Goal: Navigation & Orientation: Go to known website

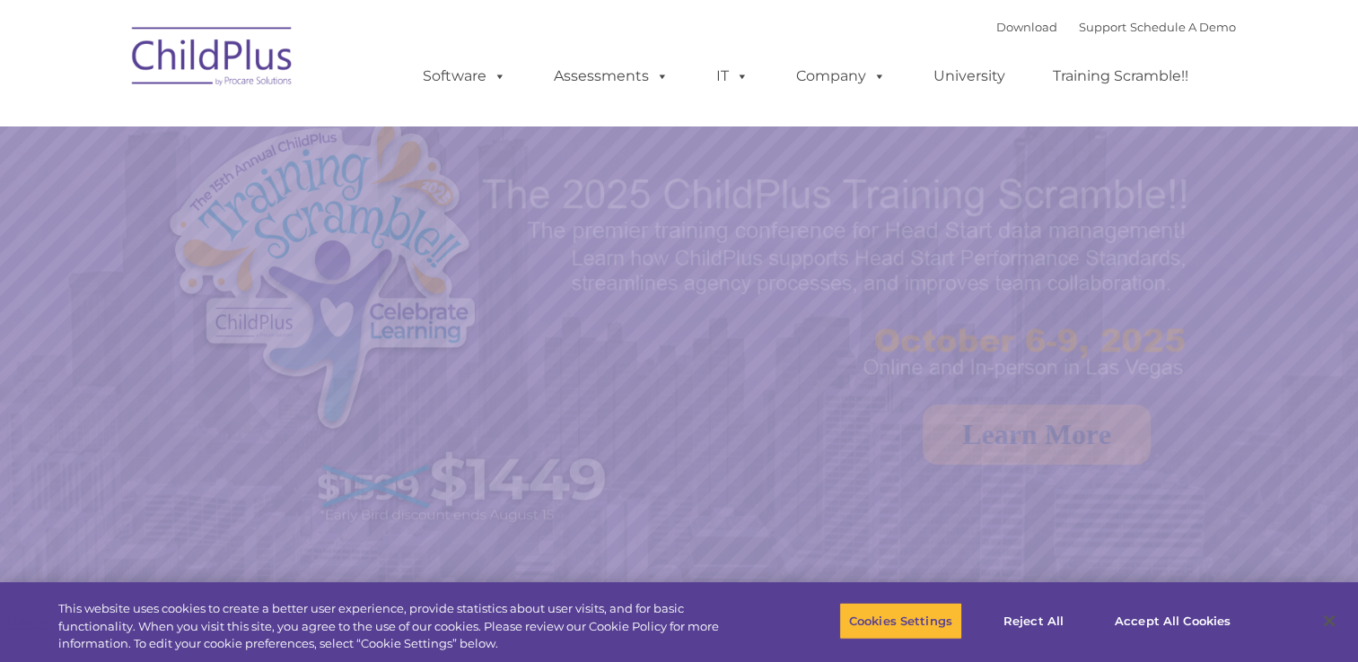
select select "MEDIUM"
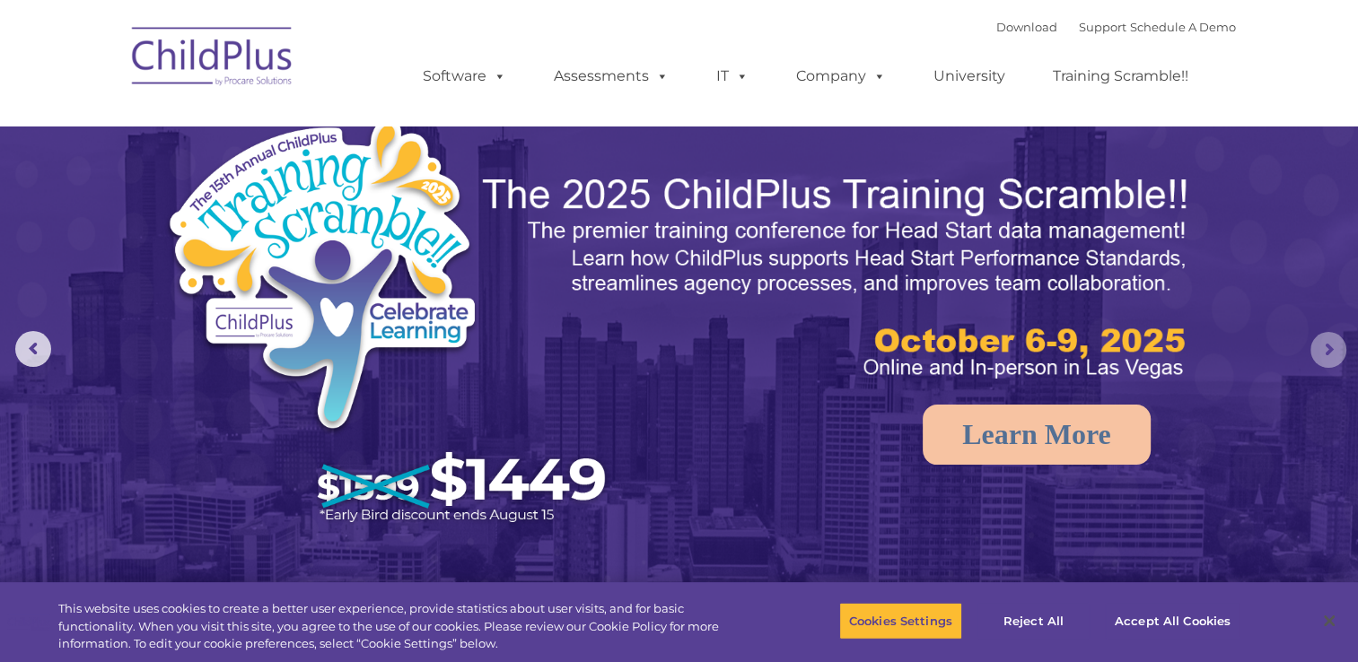
click at [1323, 354] on rs-arrow at bounding box center [1328, 350] width 36 height 36
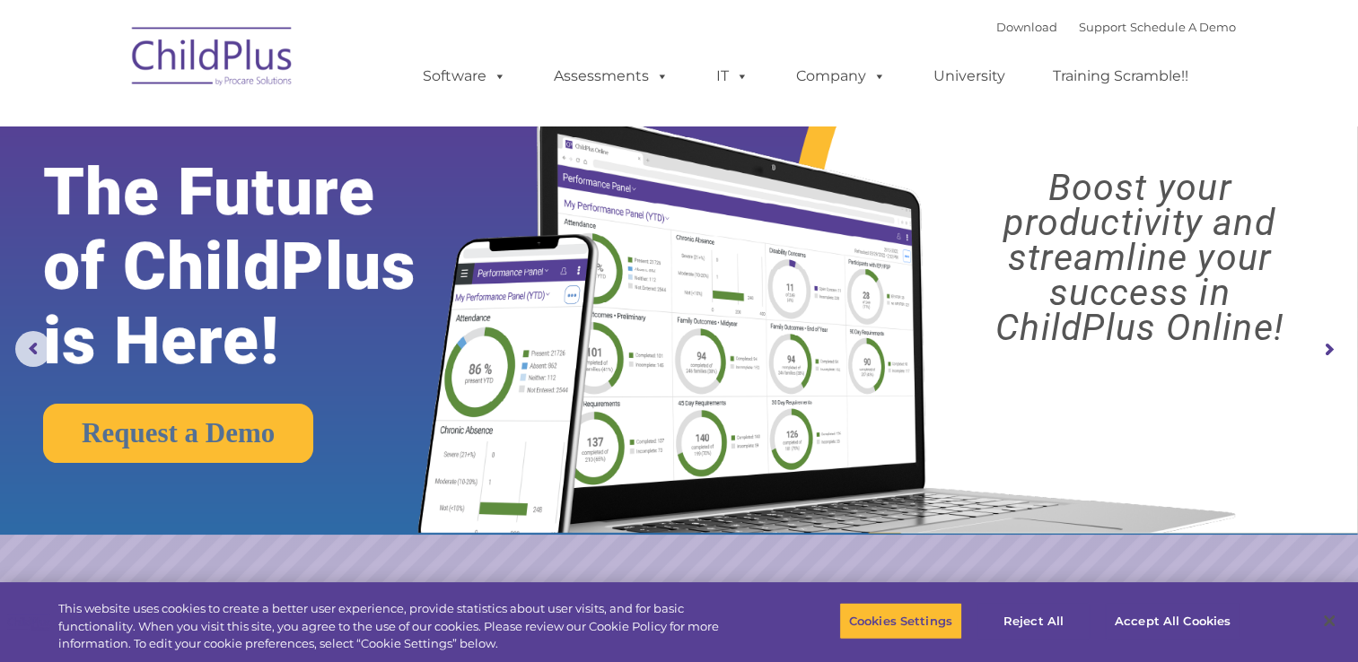
click at [1323, 354] on rs-arrow at bounding box center [1328, 350] width 36 height 36
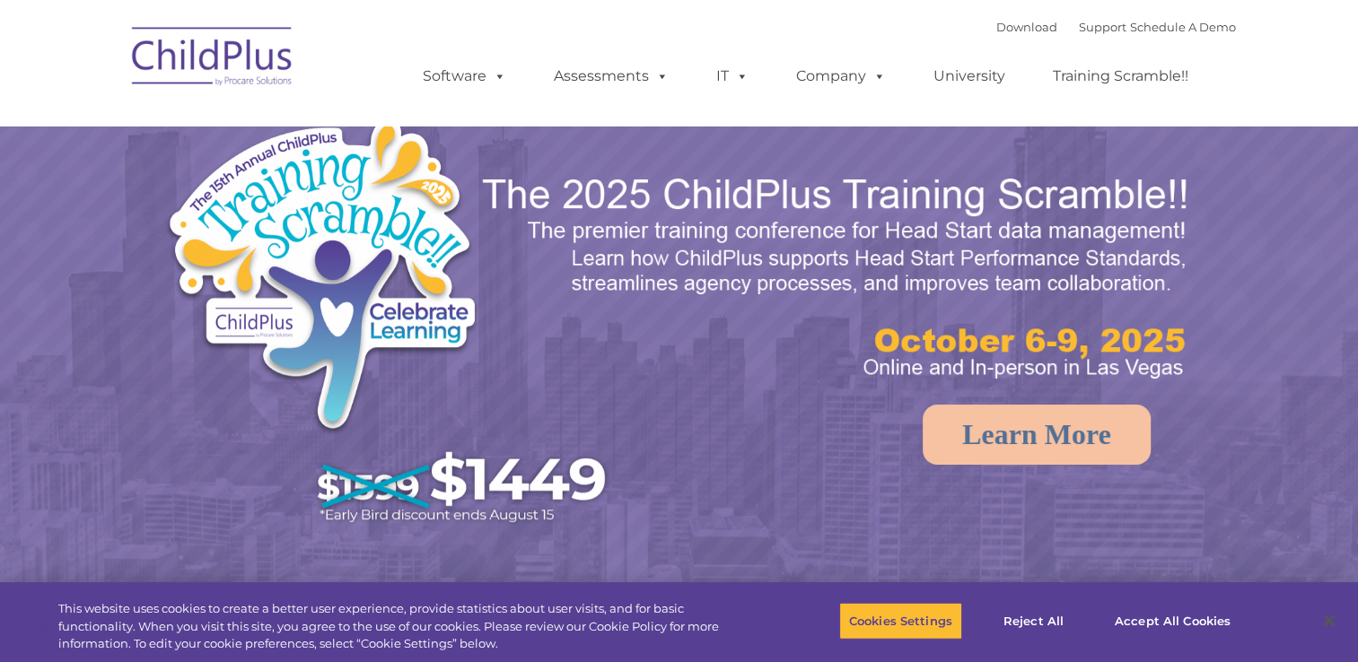
select select "MEDIUM"
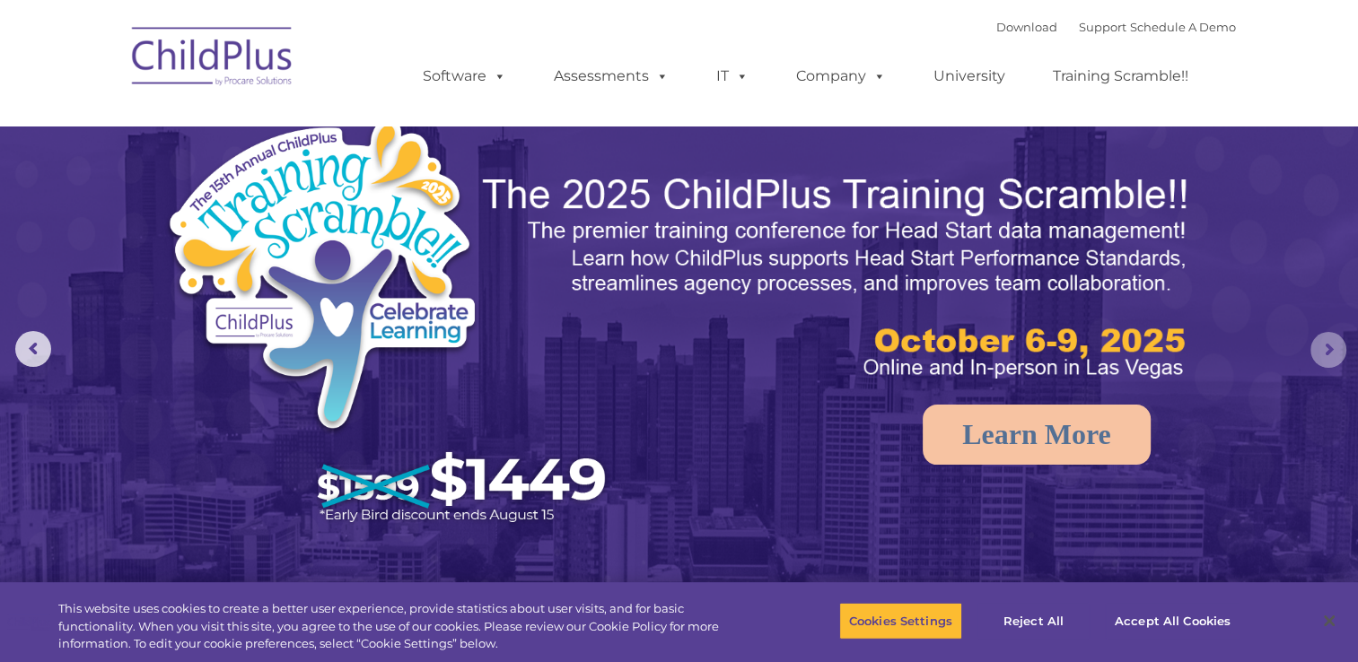
click at [1339, 354] on rs-arrow at bounding box center [1328, 350] width 36 height 36
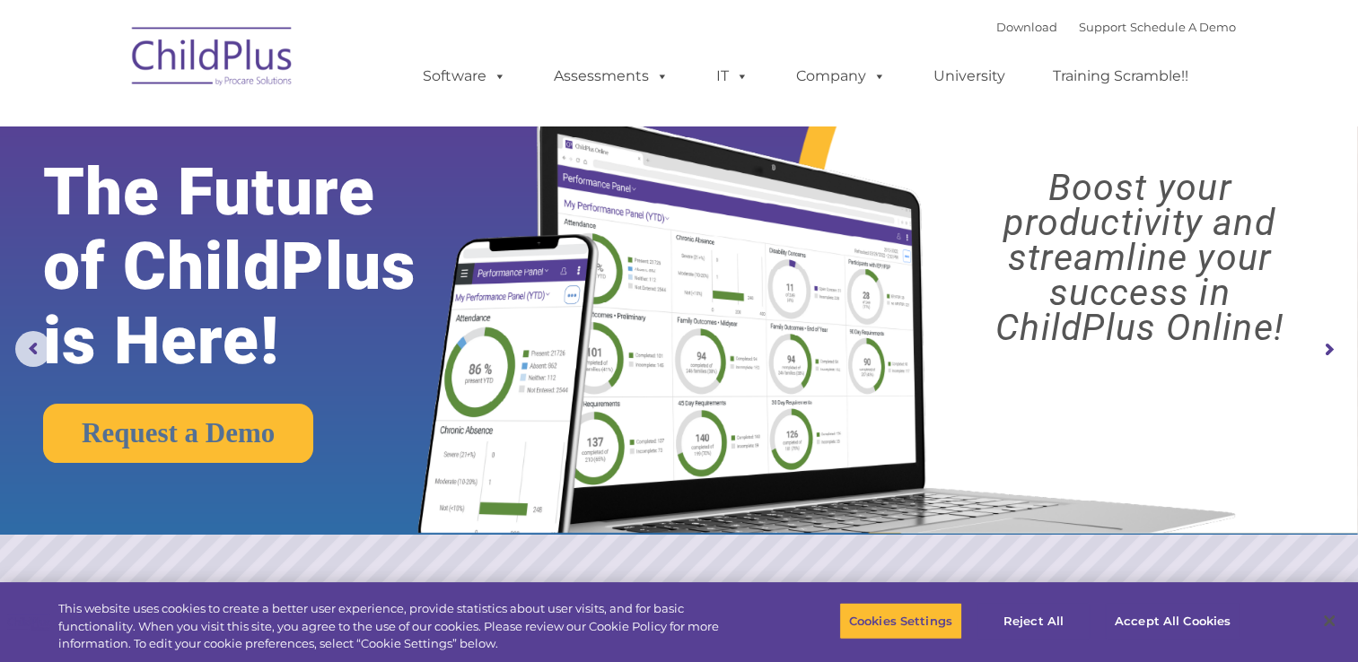
click at [1339, 354] on rs-arrow at bounding box center [1328, 350] width 36 height 36
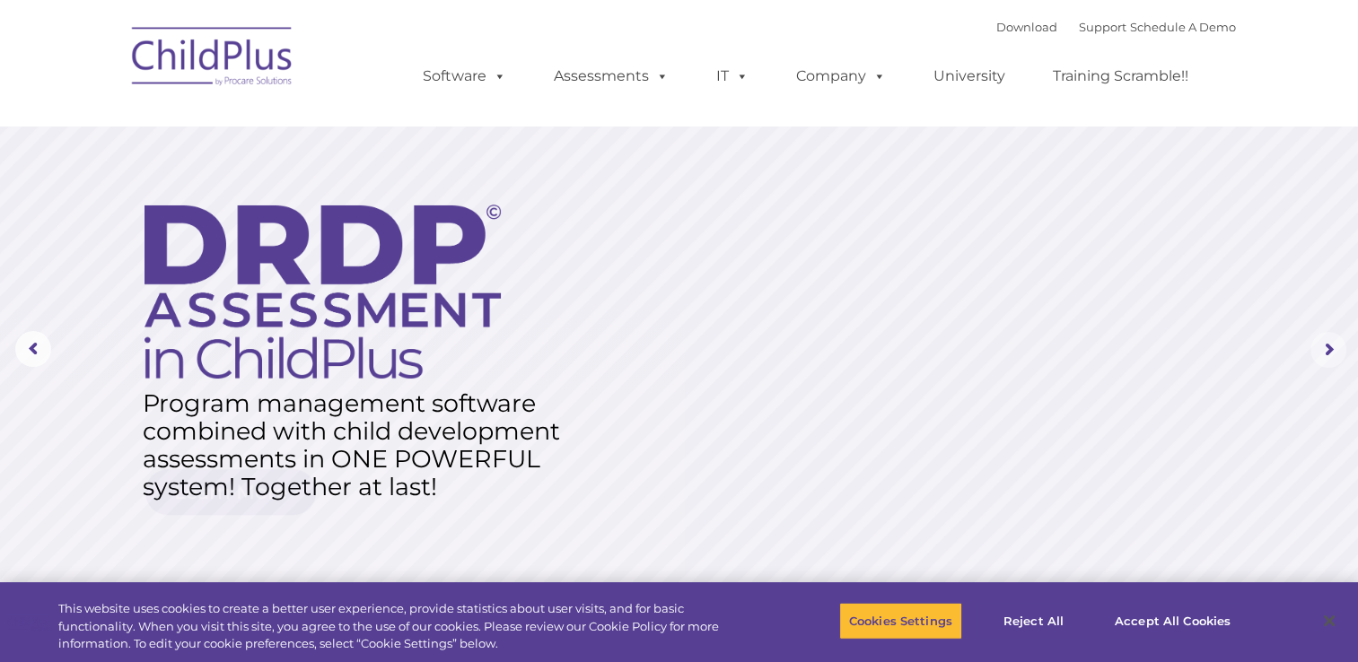
click at [1333, 351] on rs-arrow at bounding box center [1328, 350] width 36 height 36
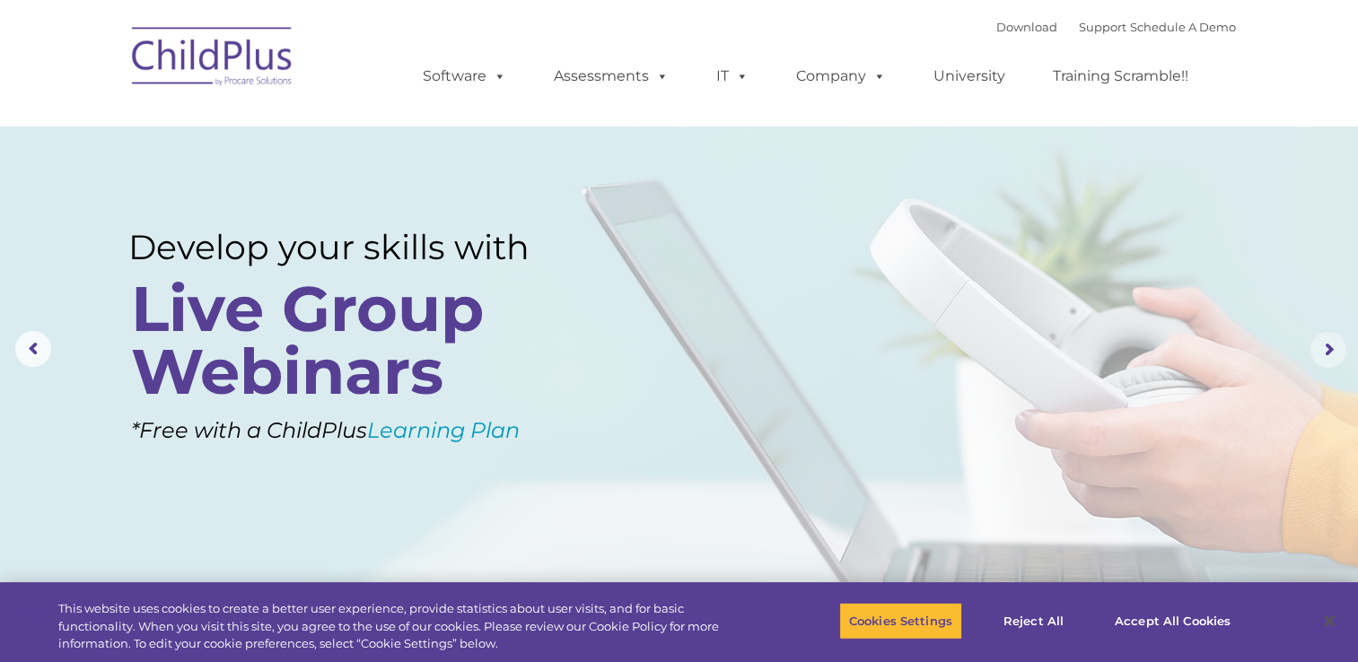
click at [1333, 351] on rs-arrow at bounding box center [1328, 350] width 36 height 36
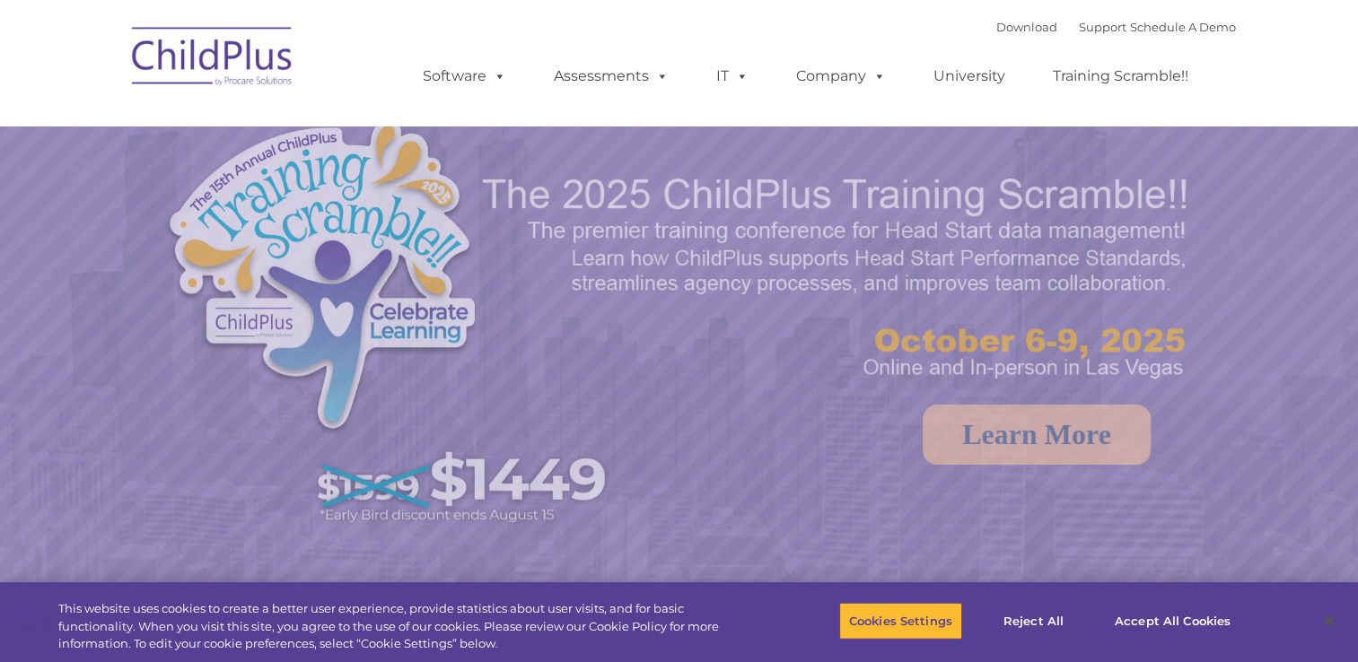
select select "MEDIUM"
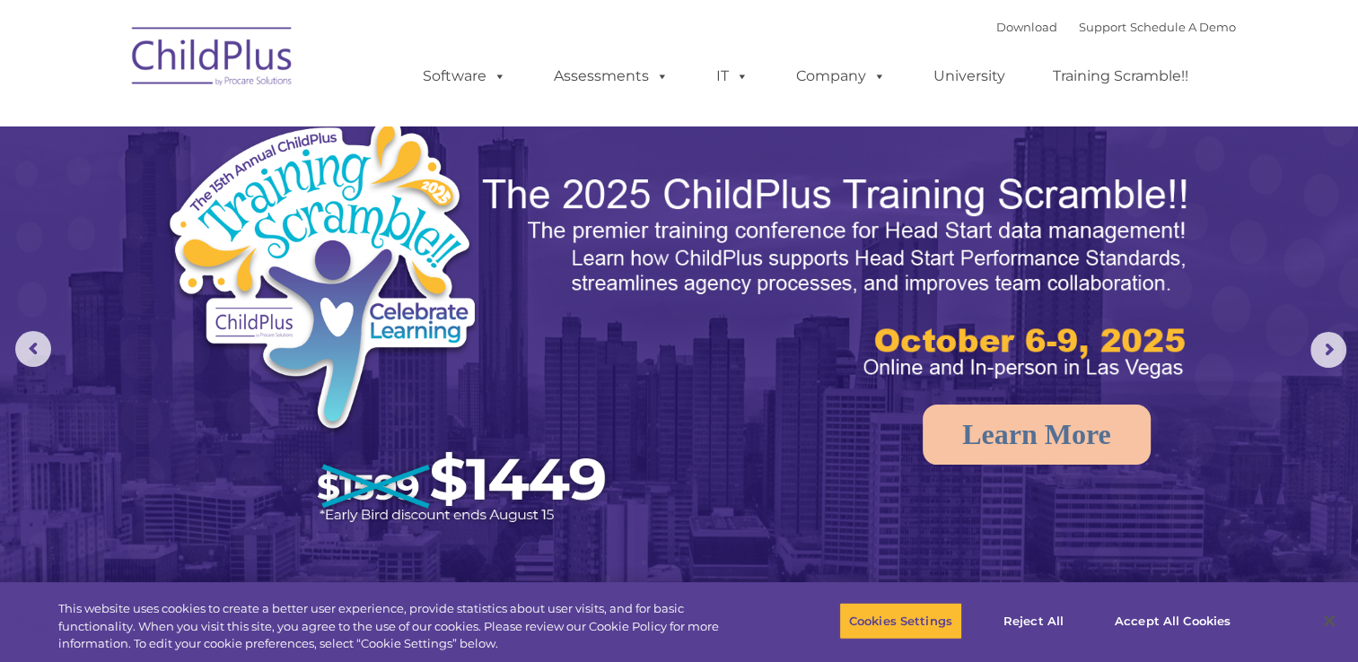
click at [273, 61] on img at bounding box center [212, 59] width 179 height 90
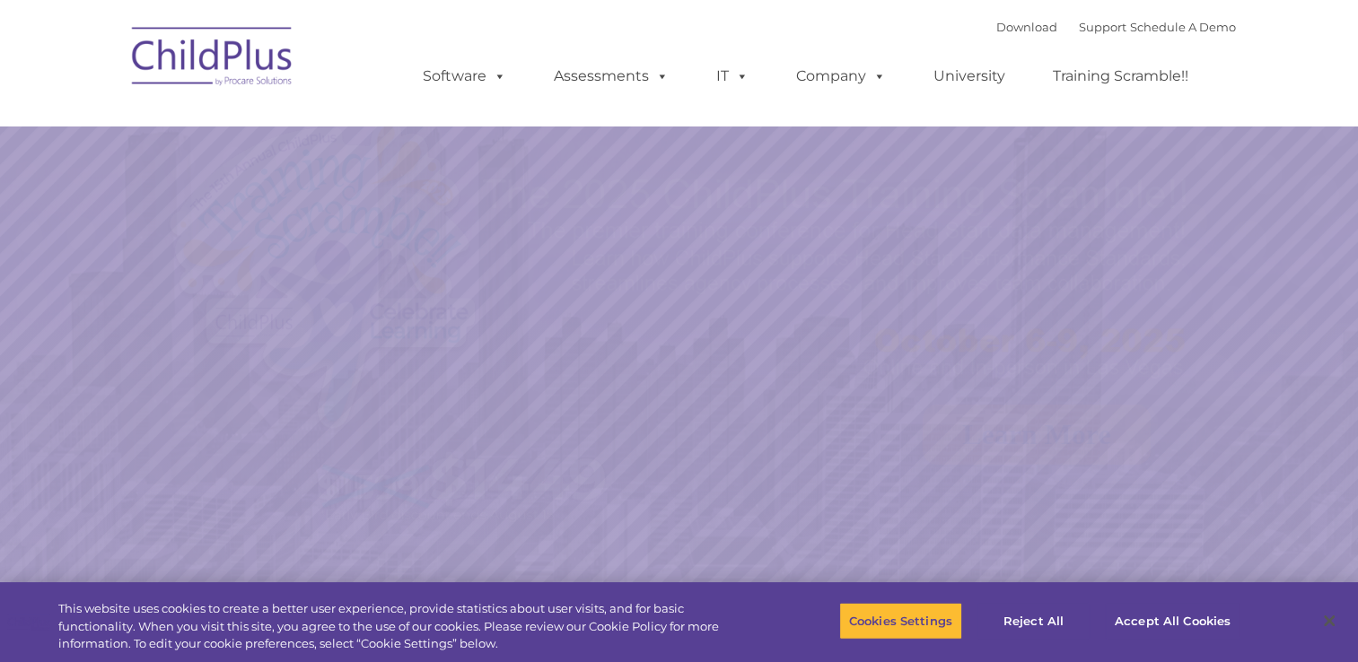
select select "MEDIUM"
